Goal: Task Accomplishment & Management: Manage account settings

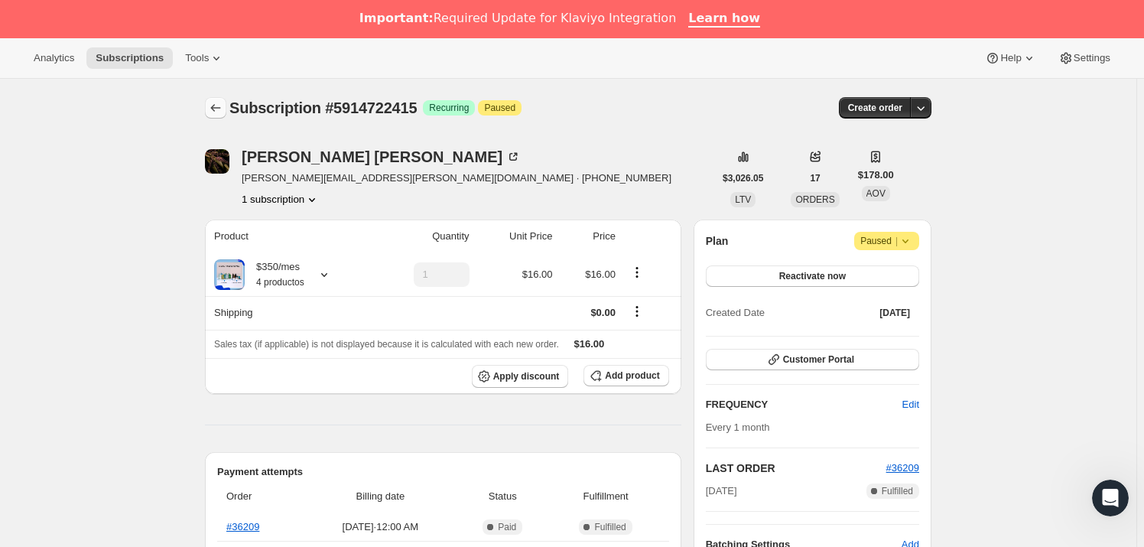
click at [214, 104] on icon "Subscriptions" at bounding box center [215, 107] width 15 height 15
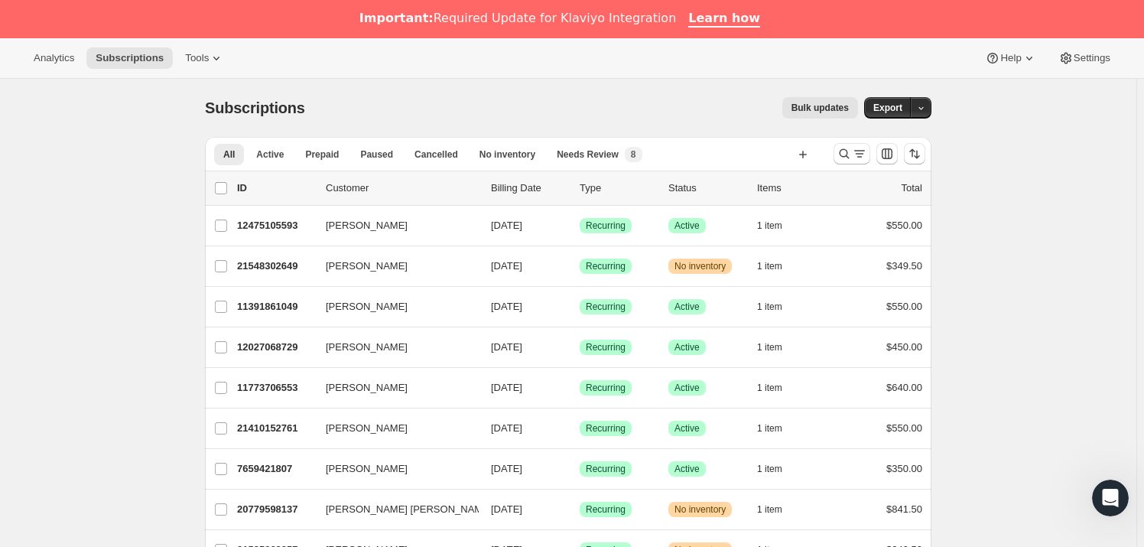
click at [830, 113] on button "Bulk updates" at bounding box center [820, 107] width 76 height 21
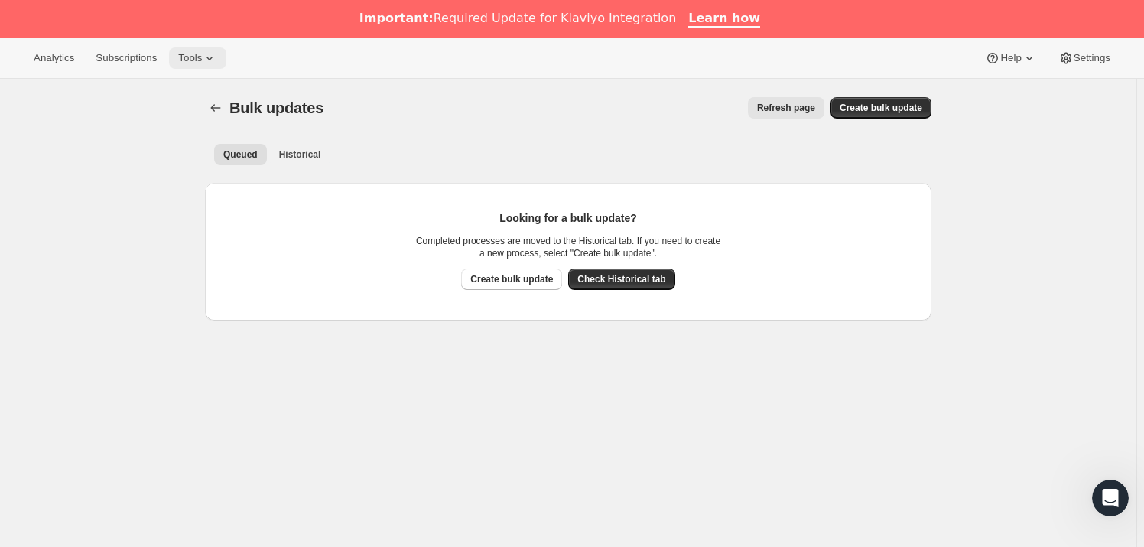
click at [172, 57] on button "Tools" at bounding box center [197, 57] width 57 height 21
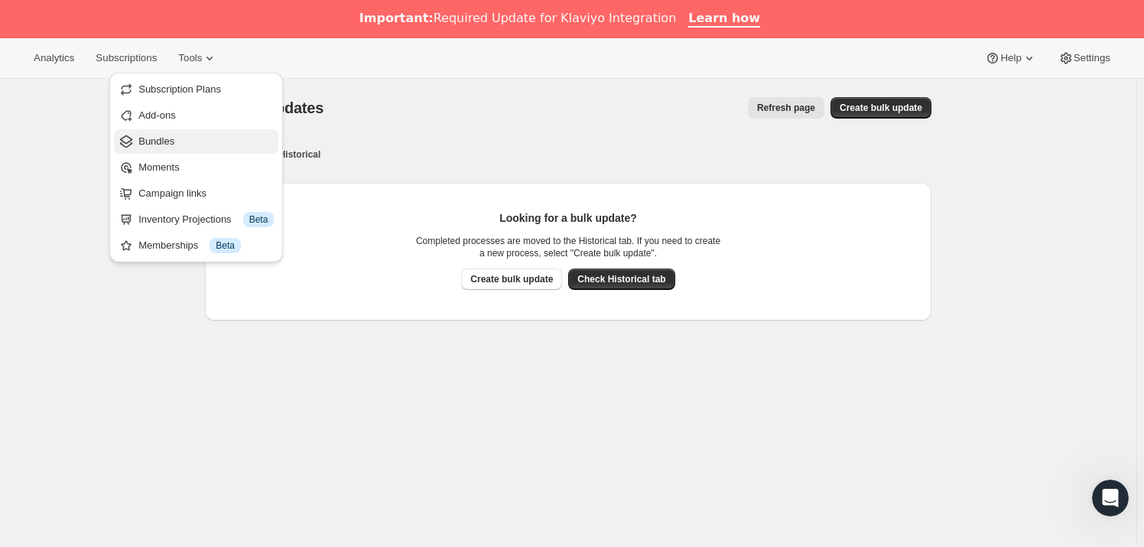
click at [170, 135] on span "Bundles" at bounding box center [156, 140] width 36 height 11
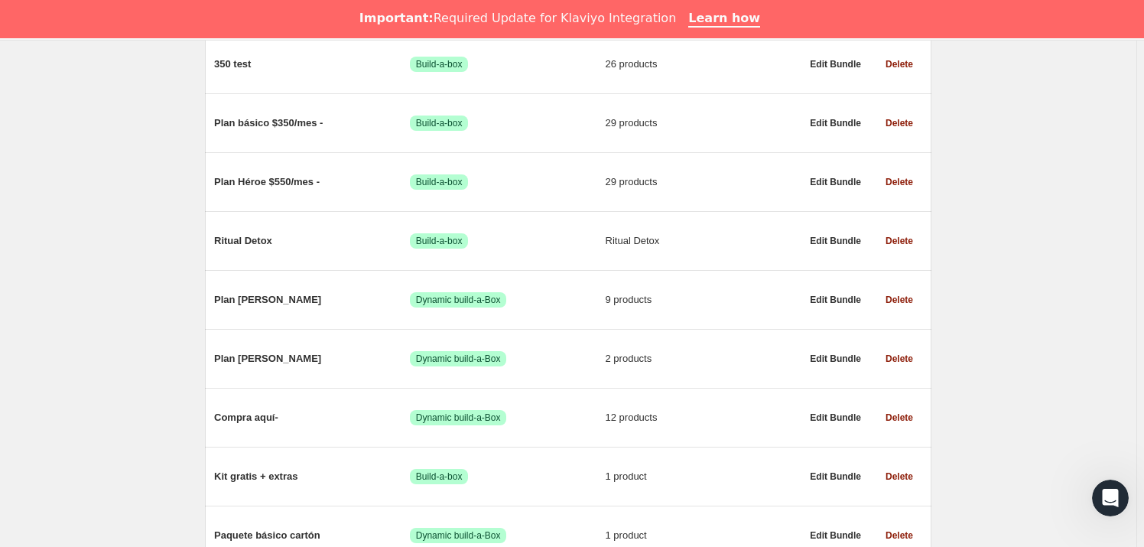
scroll to position [795, 0]
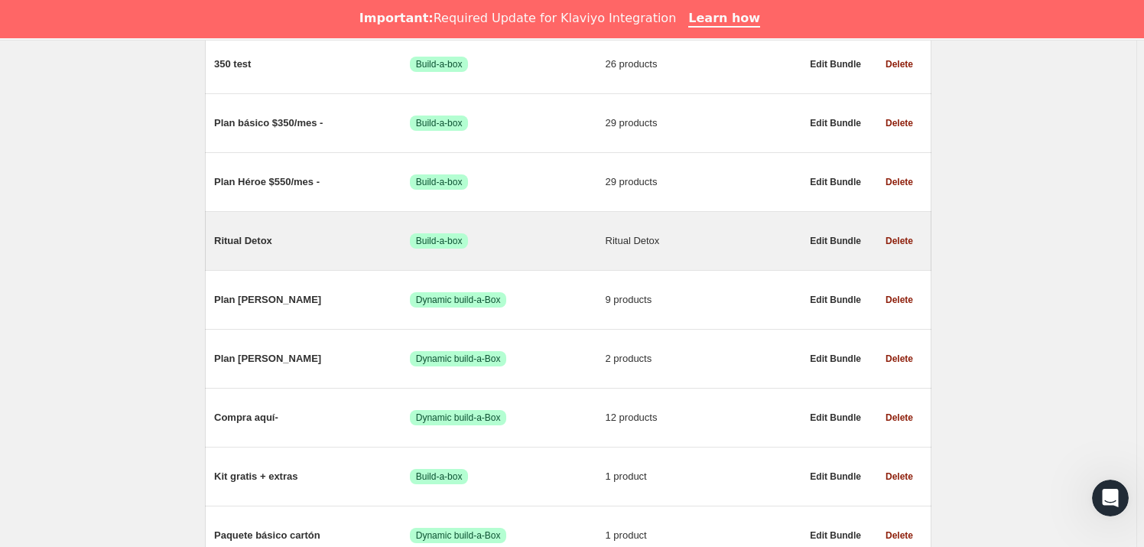
click at [291, 248] on div "Ritual Detox Success Build-a-box Ritual Detox" at bounding box center [507, 241] width 586 height 40
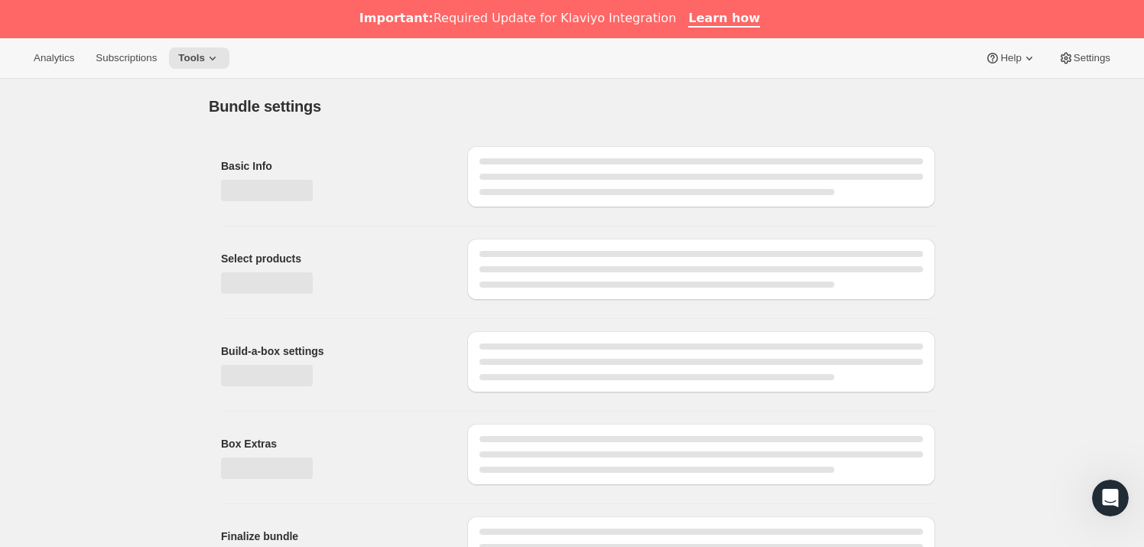
type input "Ritual Detox"
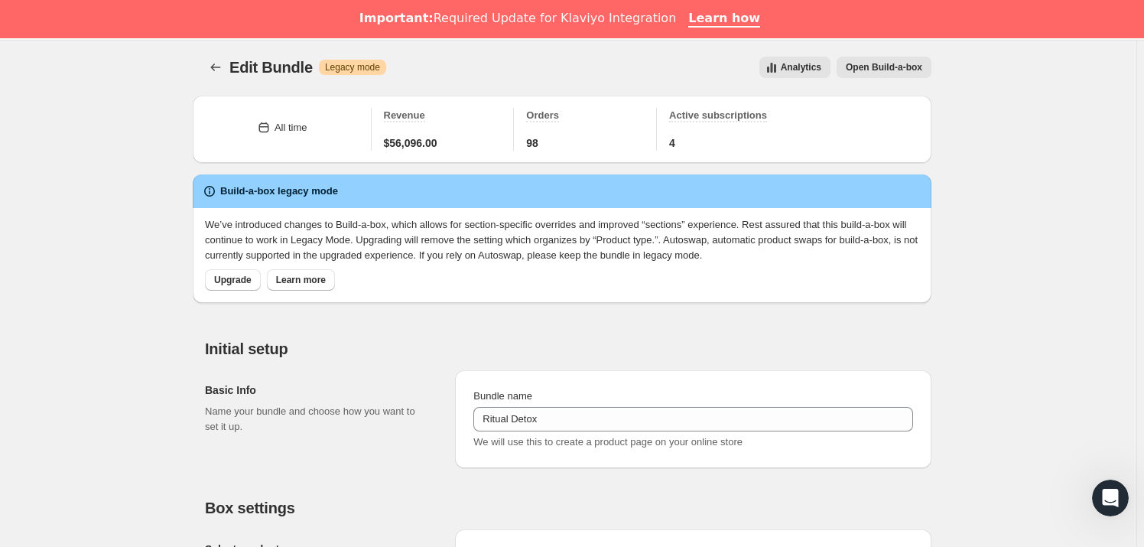
scroll to position [40, 0]
click at [723, 117] on span "Active subscriptions" at bounding box center [718, 115] width 98 height 11
click at [675, 144] on span "4" at bounding box center [672, 143] width 6 height 15
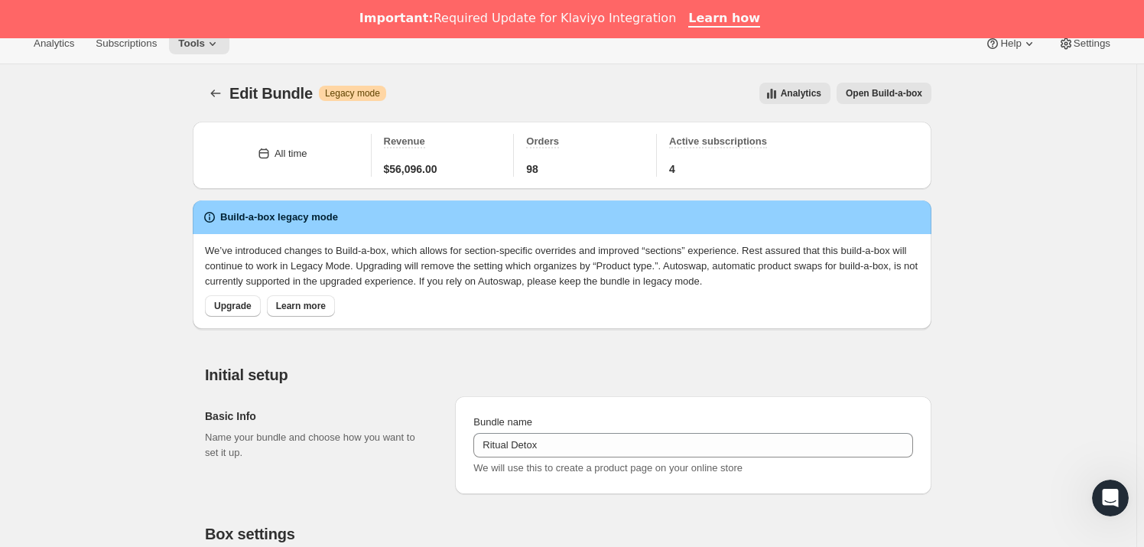
scroll to position [0, 0]
